Goal: Task Accomplishment & Management: Manage account settings

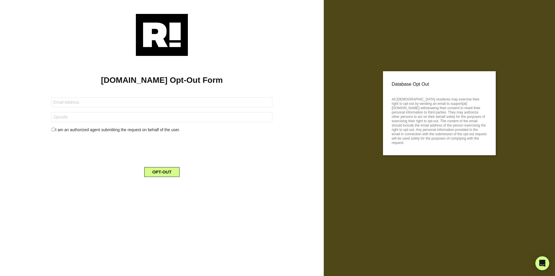
click at [163, 38] on img at bounding box center [162, 35] width 52 height 42
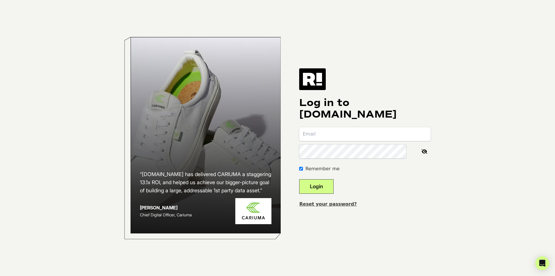
click at [332, 201] on link "Reset your password?" at bounding box center [328, 203] width 58 height 5
